Goal: Information Seeking & Learning: Check status

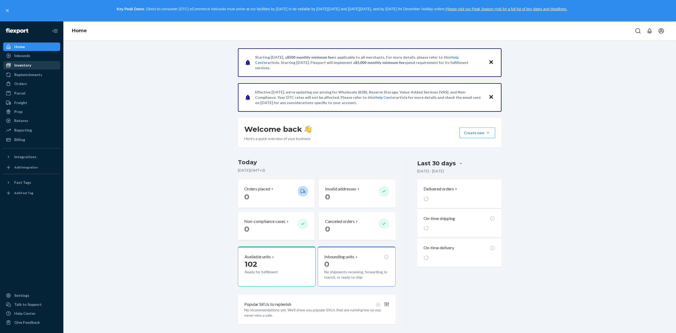
click at [38, 64] on div "Inventory" at bounding box center [32, 64] width 56 height 7
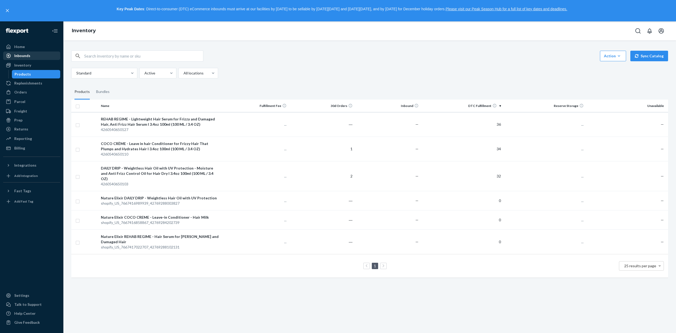
click at [30, 57] on div "Inbounds" at bounding box center [32, 55] width 56 height 7
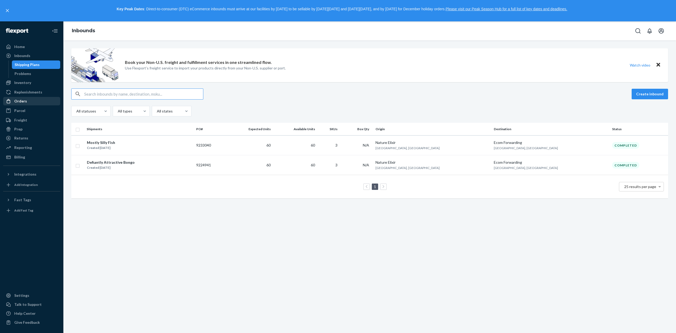
click at [25, 103] on div "Orders" at bounding box center [20, 100] width 13 height 5
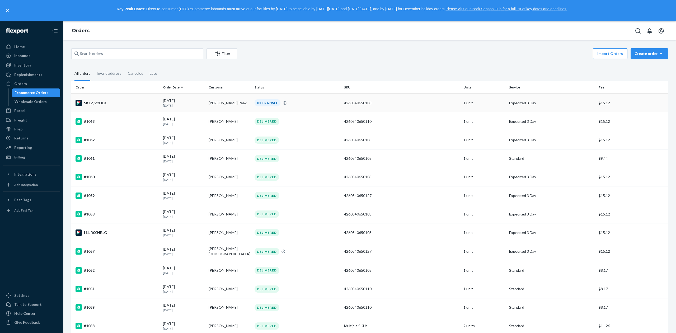
click at [158, 103] on td "SKL2_V2OLX" at bounding box center [115, 103] width 89 height 18
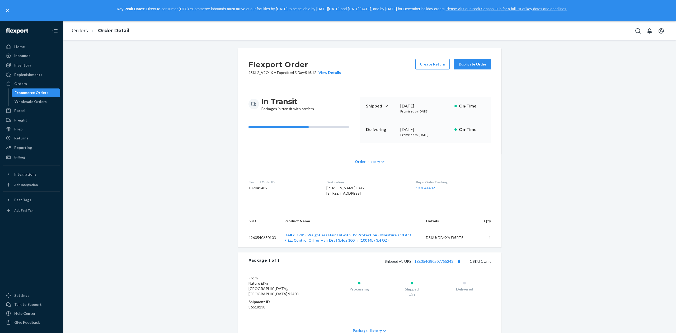
click at [381, 160] on icon at bounding box center [382, 162] width 3 height 4
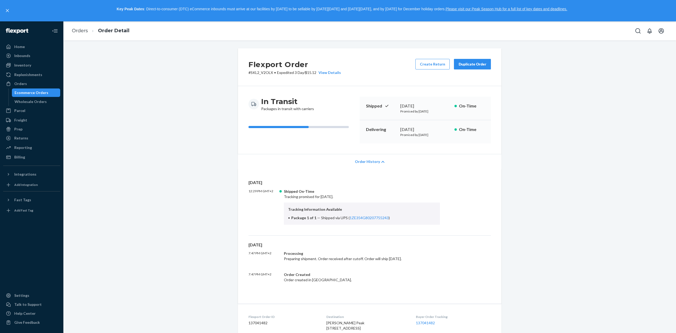
click at [390, 220] on div "Tracking Information Available Package 1 of 1 — Shipped via UPS ( 1ZE354G802077…" at bounding box center [362, 213] width 156 height 22
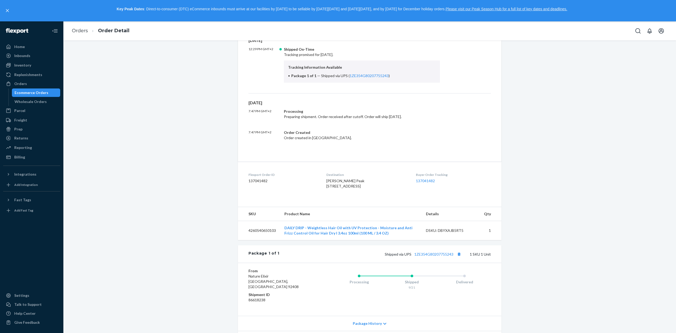
scroll to position [184, 0]
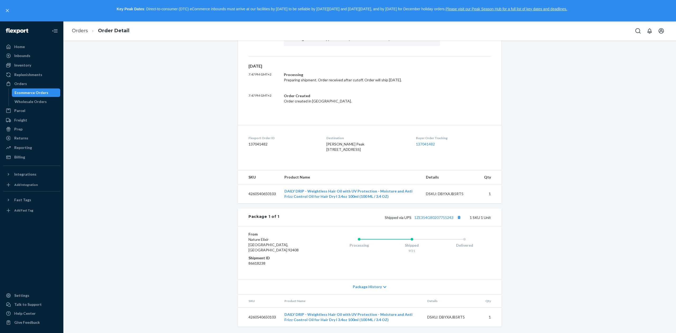
click at [326, 142] on span "[PERSON_NAME] Peak [STREET_ADDRESS]" at bounding box center [345, 147] width 38 height 10
drag, startPoint x: 325, startPoint y: 139, endPoint x: 335, endPoint y: 139, distance: 9.5
click at [335, 142] on span "[PERSON_NAME] Peak [STREET_ADDRESS]" at bounding box center [345, 147] width 38 height 10
copy span "[PERSON_NAME] Peak"
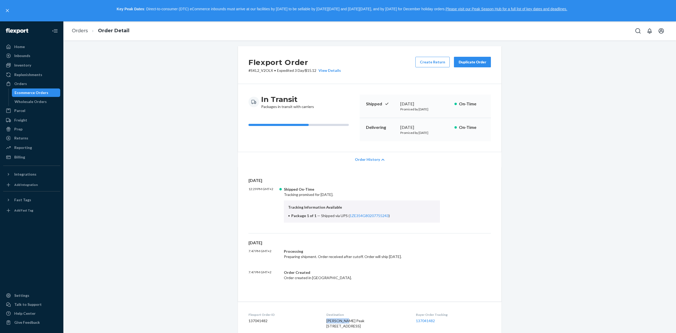
scroll to position [2, 0]
click at [420, 219] on div "Tracking Information Available Package 1 of 1 — Shipped via UPS ( 1ZE354G802077…" at bounding box center [362, 211] width 156 height 22
drag, startPoint x: 390, startPoint y: 215, endPoint x: 346, endPoint y: 217, distance: 44.1
click at [346, 217] on li "Package 1 of 1 — Shipped via UPS ( 1ZE354G80207755243 )" at bounding box center [362, 215] width 148 height 5
copy span "1ZE354G80207755243 )"
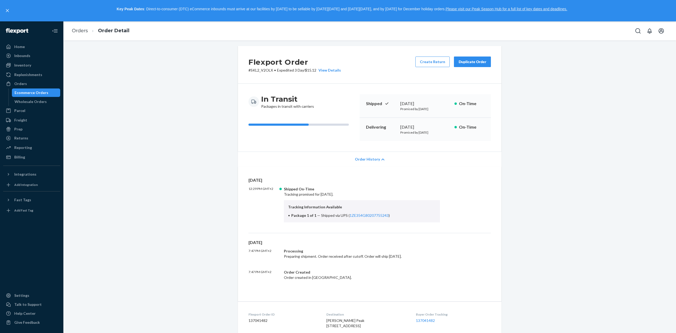
click at [129, 118] on div "Flexport Order # SKL2_V2OLX • Expedited 3 Day / $15.12 View Details Create Retu…" at bounding box center [369, 277] width 604 height 463
